Goal: Find specific page/section: Find specific page/section

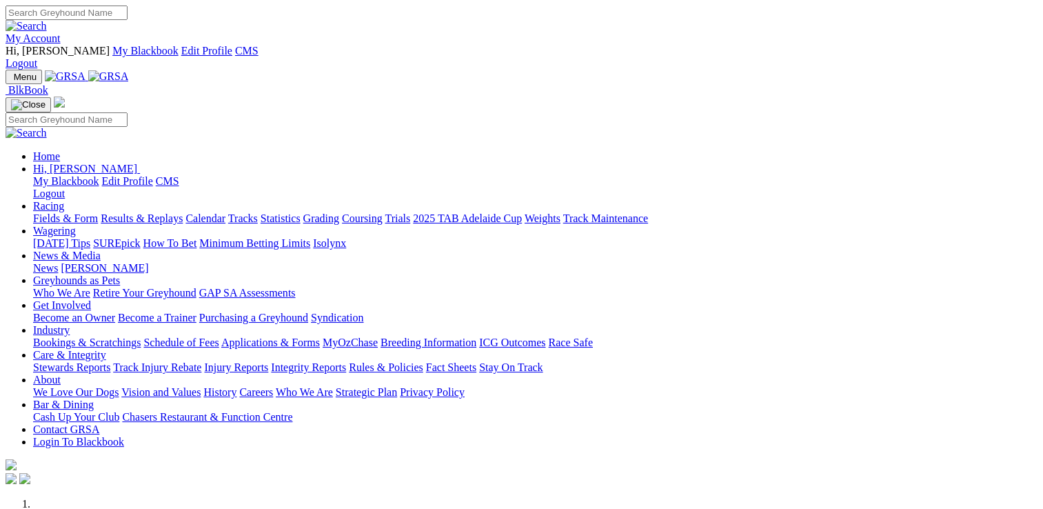
click at [106, 349] on link "Care & Integrity" at bounding box center [69, 355] width 73 height 12
click at [110, 361] on link "Stewards Reports" at bounding box center [71, 367] width 77 height 12
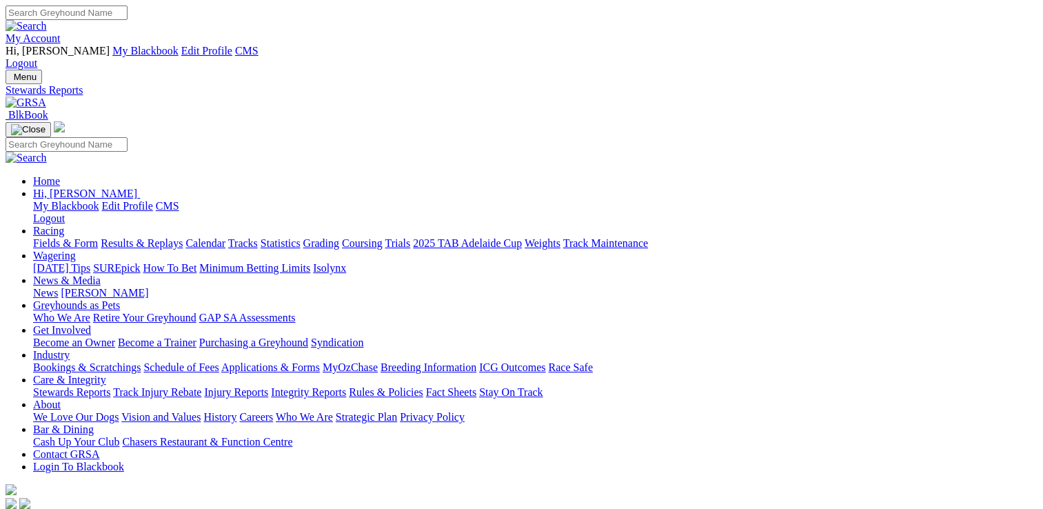
click at [61, 32] on link "My Account" at bounding box center [33, 38] width 55 height 12
